Goal: Find specific page/section: Find specific page/section

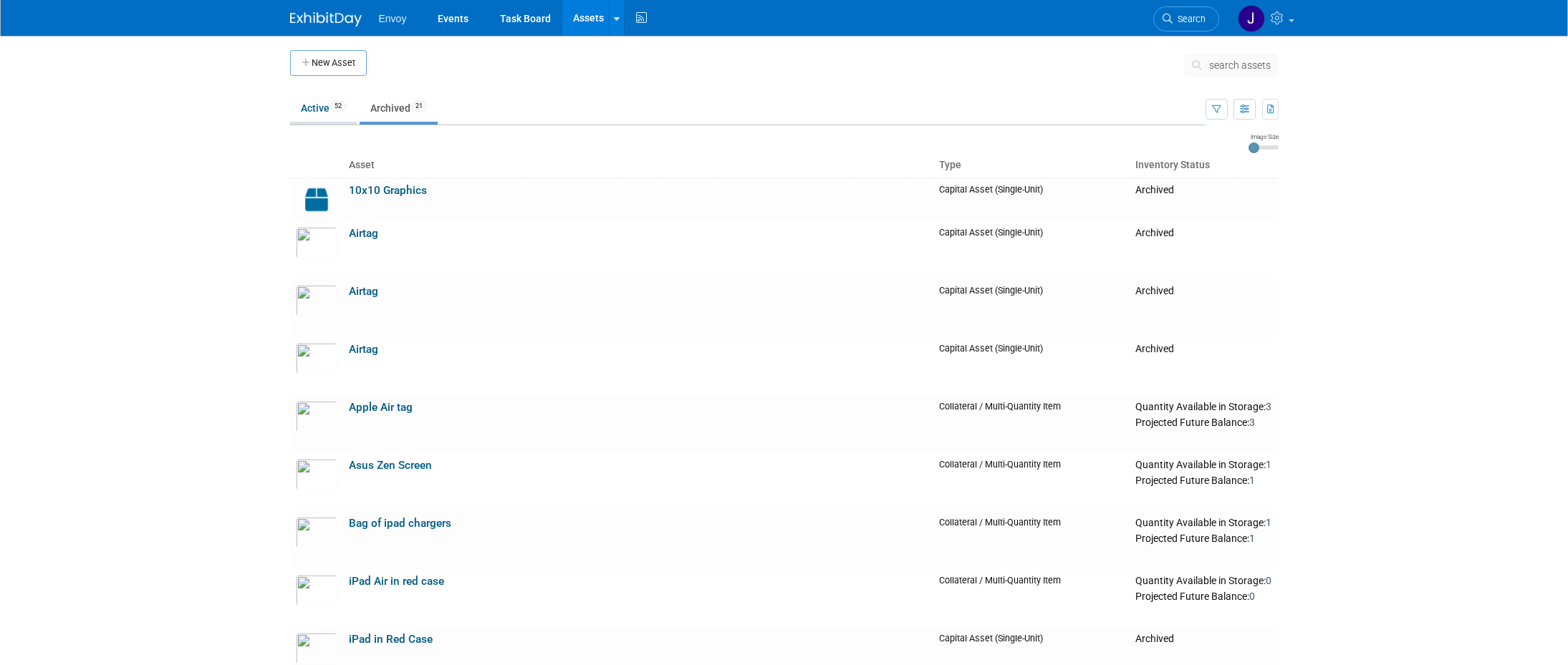
click at [328, 106] on link "Active 52" at bounding box center [323, 108] width 67 height 27
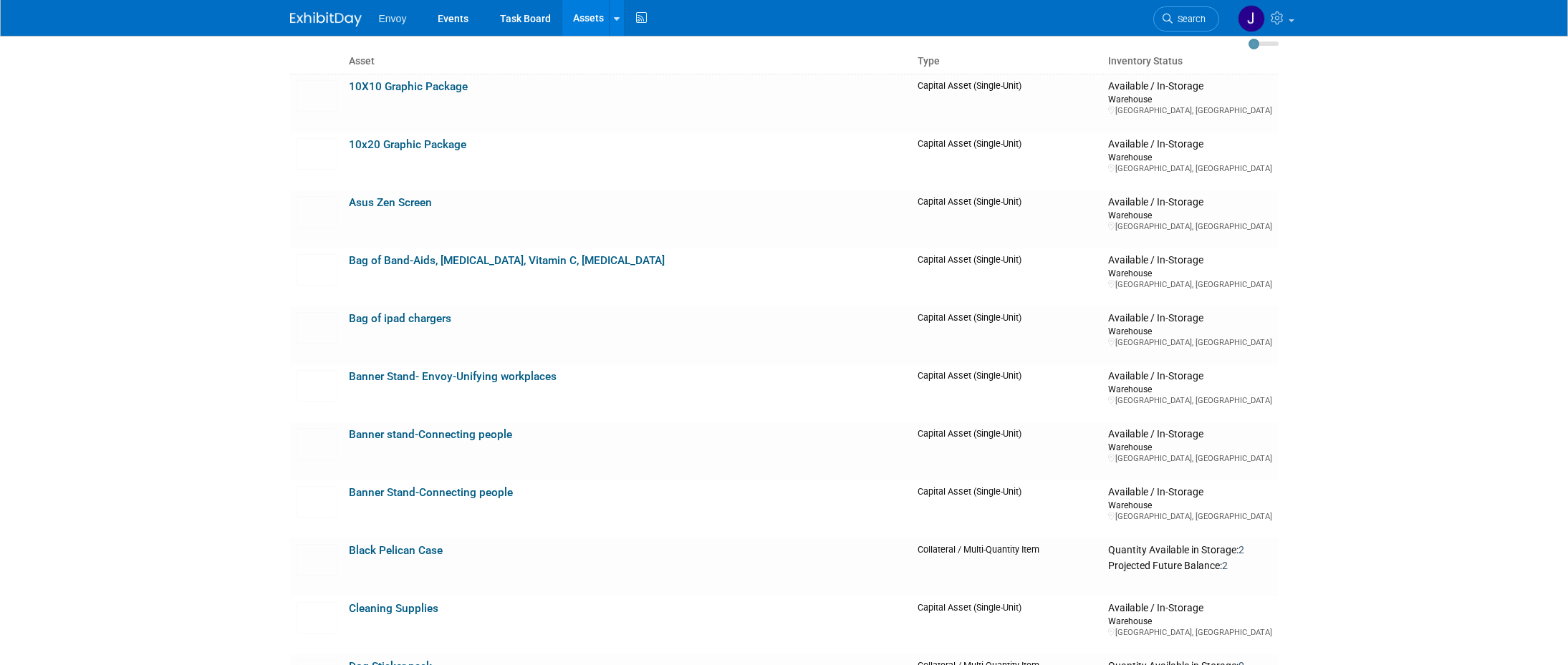
scroll to position [276, 0]
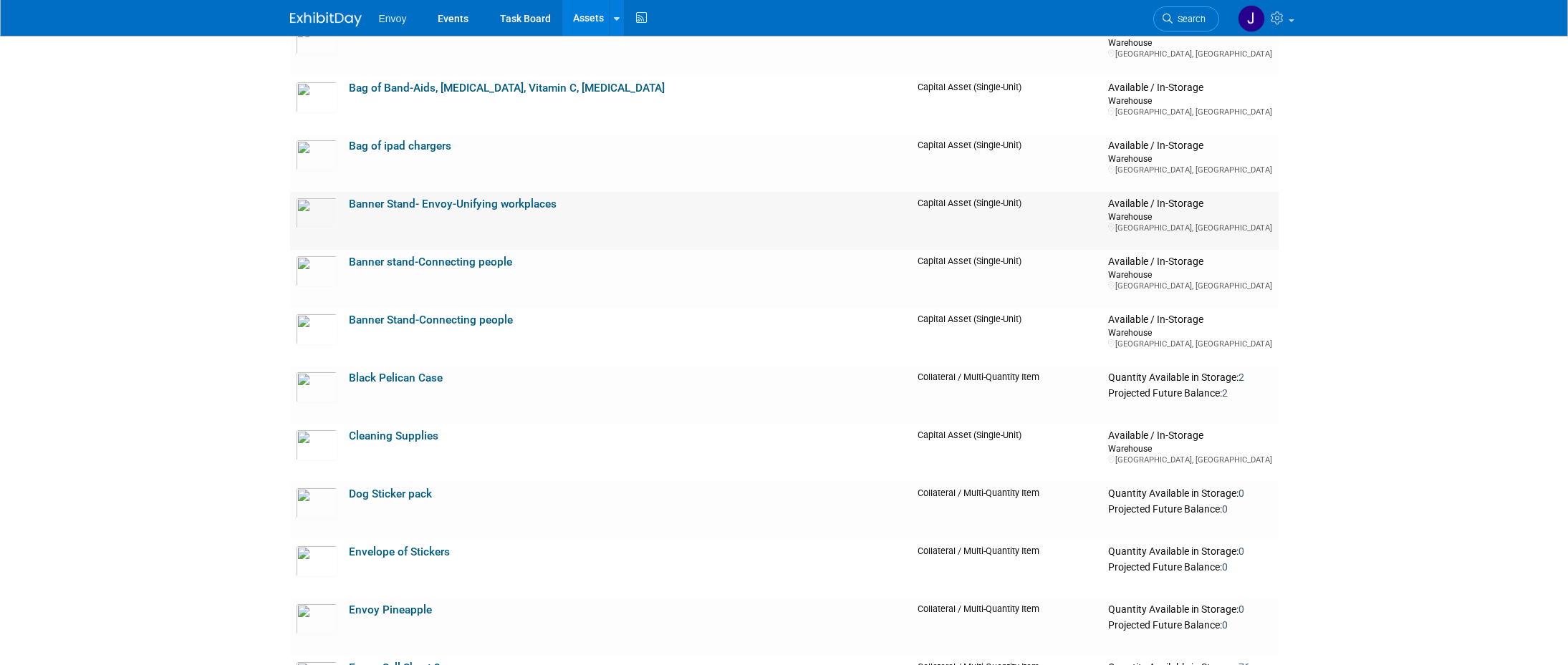
click at [530, 206] on link "Banner Stand- Envoy-Unifying workplaces" at bounding box center [453, 204] width 208 height 13
click at [412, 257] on link "Banner stand-Connecting people" at bounding box center [430, 262] width 163 height 13
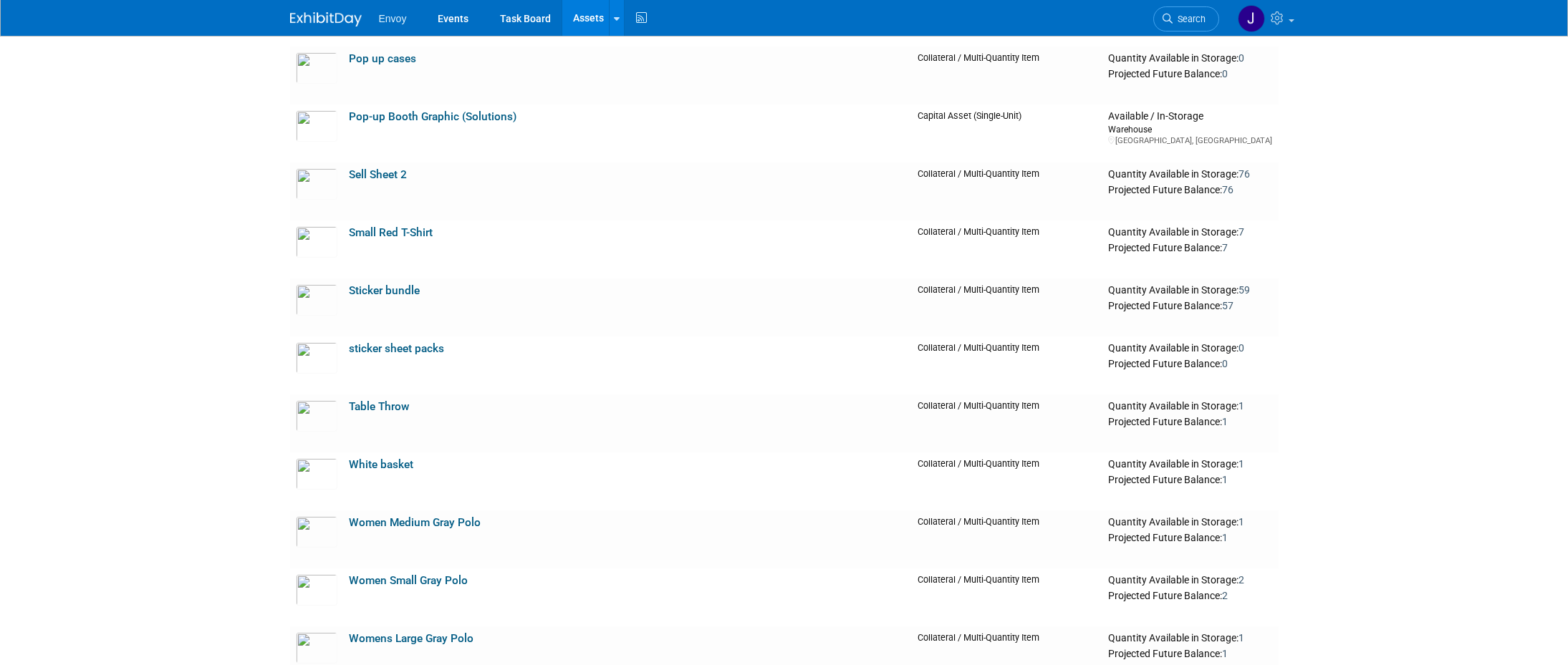
scroll to position [2698, 0]
